Goal: Task Accomplishment & Management: Manage account settings

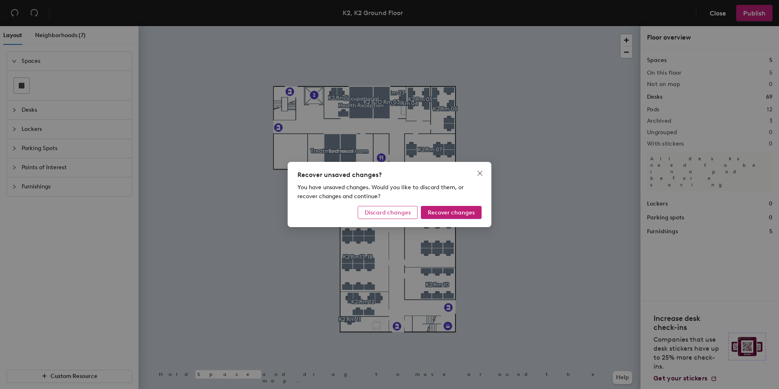
click at [383, 211] on span "Discard changes" at bounding box center [388, 212] width 46 height 7
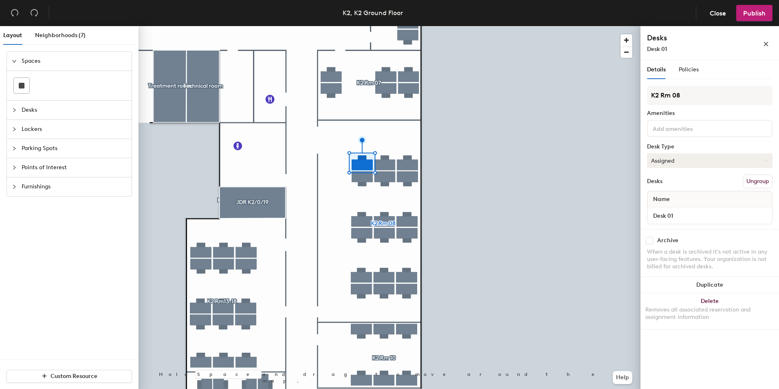
click at [768, 160] on icon at bounding box center [767, 161] width 4 height 4
click at [661, 208] on div "Hoteled" at bounding box center [687, 210] width 81 height 12
click at [765, 162] on icon at bounding box center [767, 161] width 4 height 4
click at [660, 210] on div "Hoteled" at bounding box center [687, 210] width 81 height 12
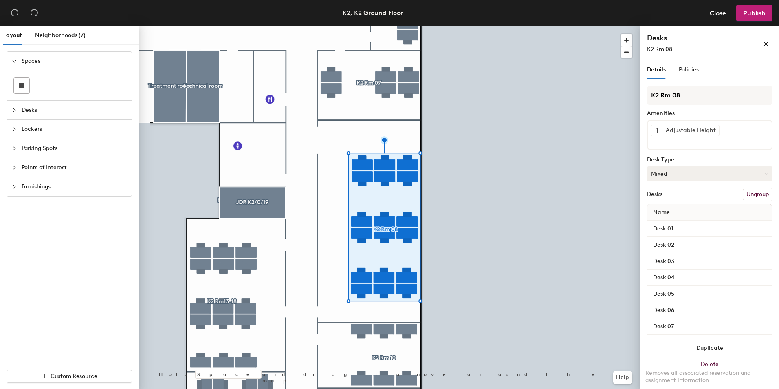
click at [763, 172] on button "Mixed" at bounding box center [709, 173] width 125 height 15
click at [664, 218] on div "Hoteled" at bounding box center [687, 223] width 81 height 12
click at [760, 11] on span "Publish" at bounding box center [754, 13] width 22 height 8
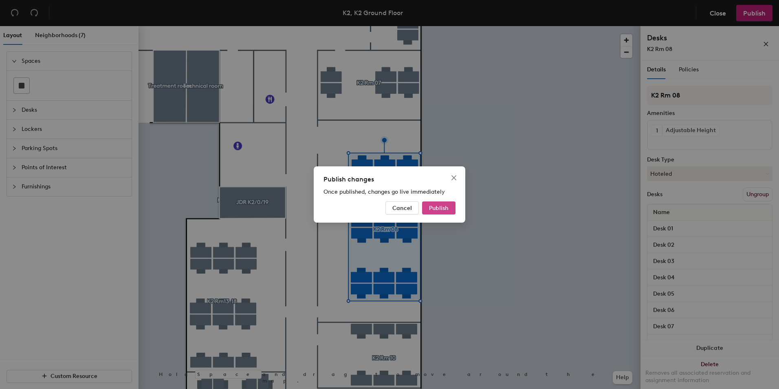
click at [438, 207] on span "Publish" at bounding box center [439, 208] width 20 height 7
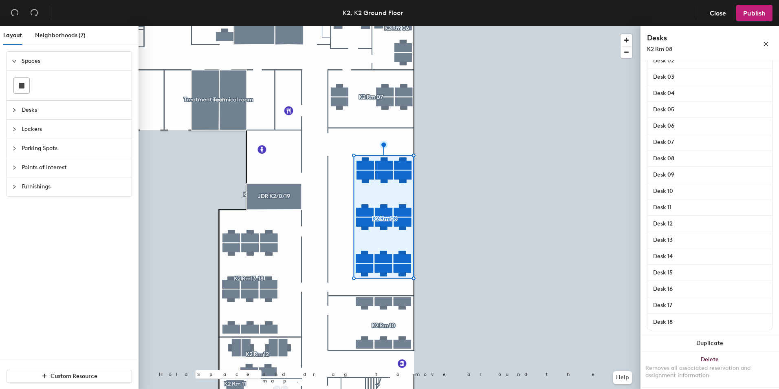
scroll to position [186, 0]
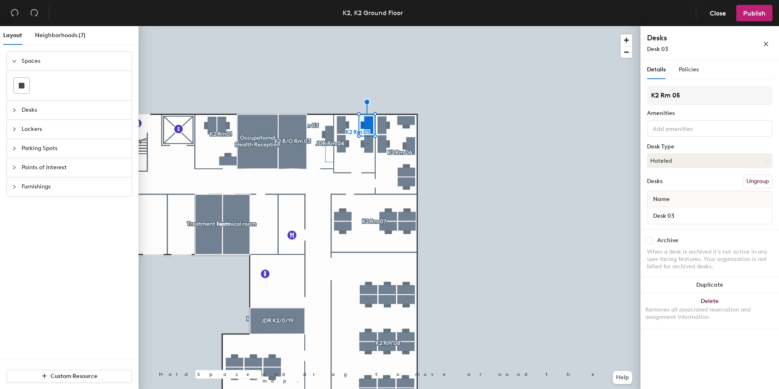
click at [367, 26] on div at bounding box center [390, 26] width 502 height 0
